Goal: Book appointment/travel/reservation

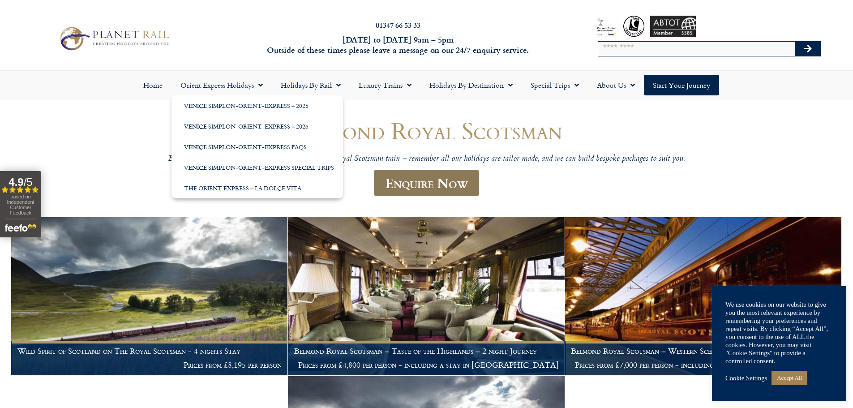
click at [409, 182] on link "Enquire Now" at bounding box center [426, 183] width 105 height 26
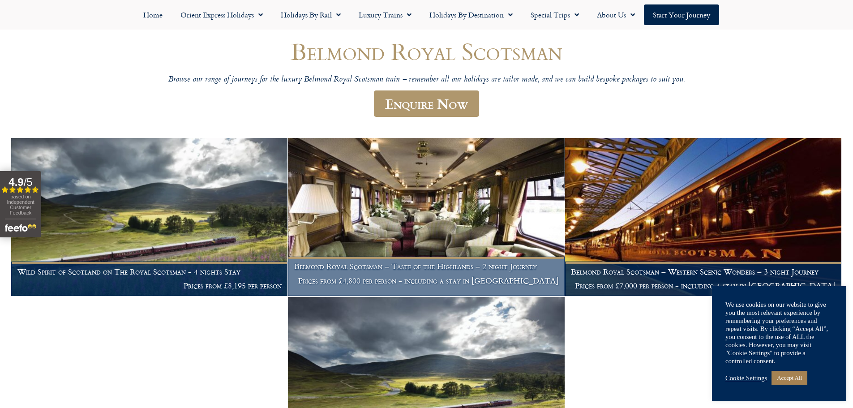
scroll to position [134, 0]
